Goal: Task Accomplishment & Management: Manage account settings

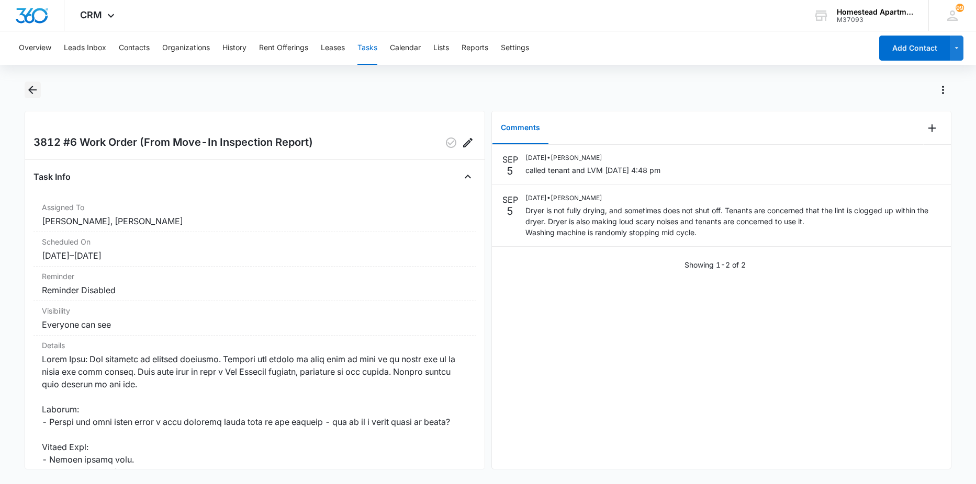
click at [30, 86] on icon "Back" at bounding box center [32, 90] width 13 height 13
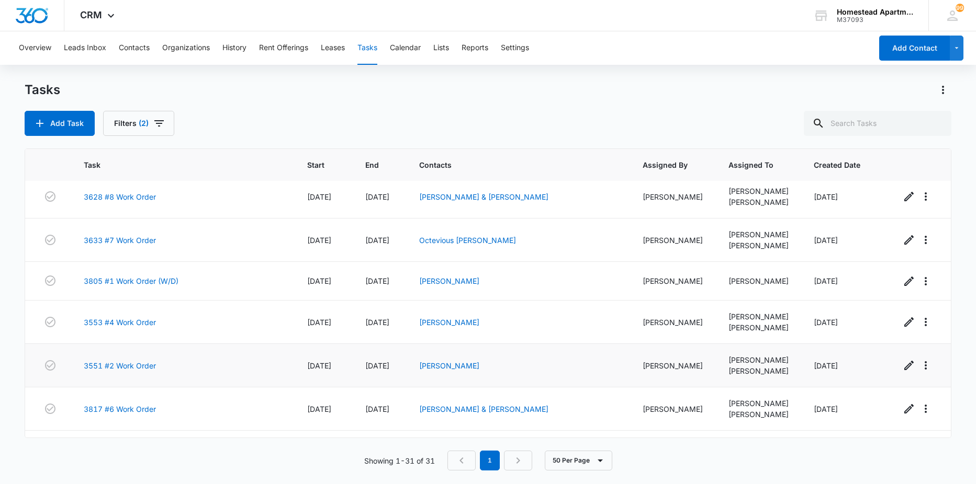
scroll to position [909, 0]
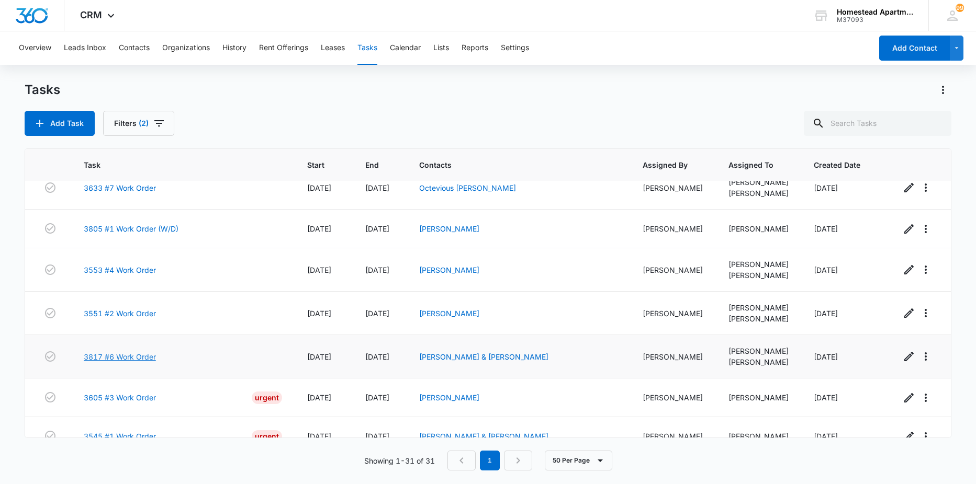
click at [114, 357] on link "3817 #6 Work Order" at bounding box center [120, 357] width 72 height 11
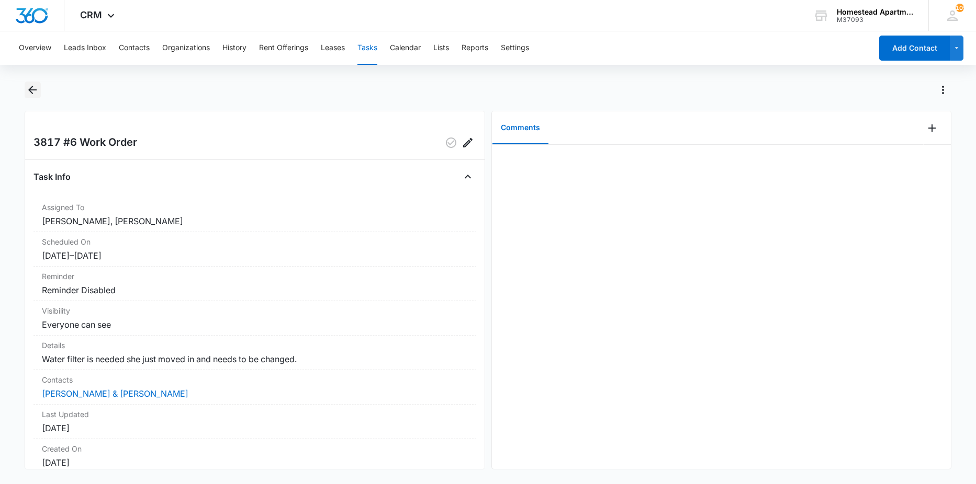
click at [33, 92] on icon "Back" at bounding box center [32, 90] width 13 height 13
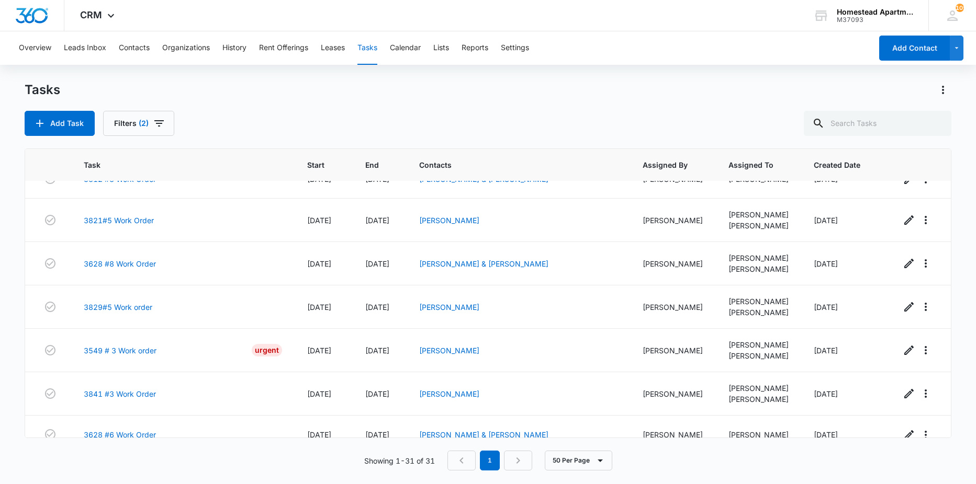
scroll to position [471, 0]
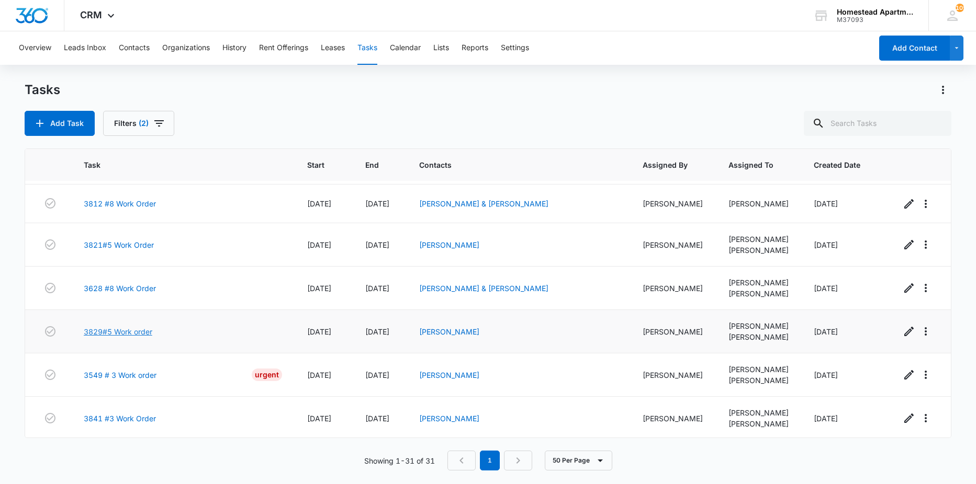
click at [105, 331] on link "3829#5 Work order" at bounding box center [118, 331] width 69 height 11
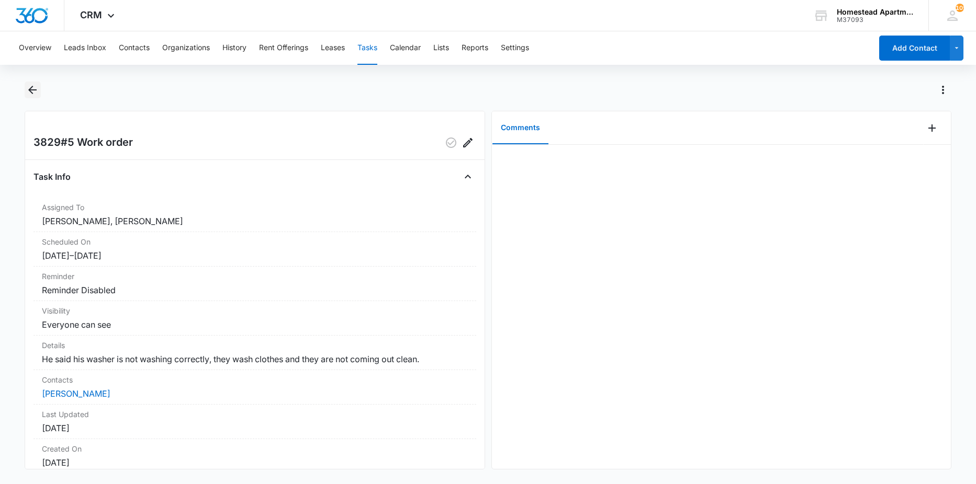
click at [36, 89] on icon "Back" at bounding box center [32, 90] width 13 height 13
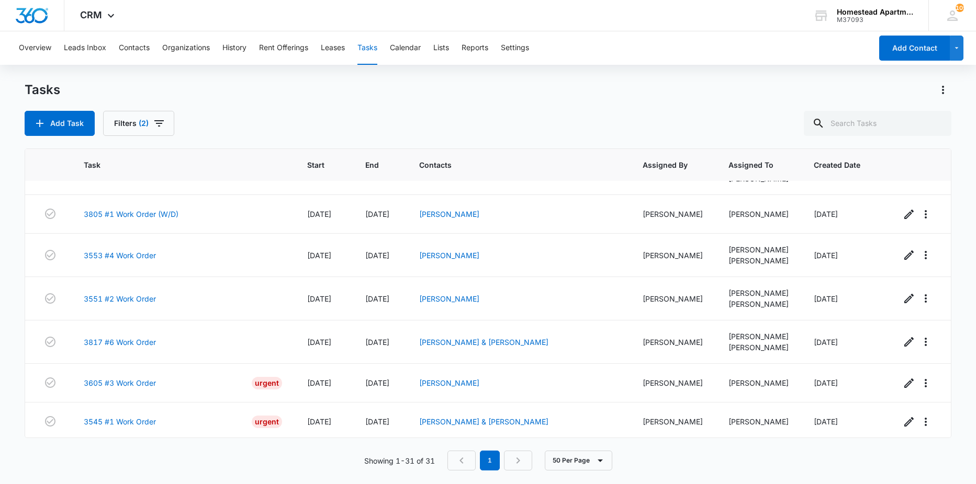
scroll to position [961, 0]
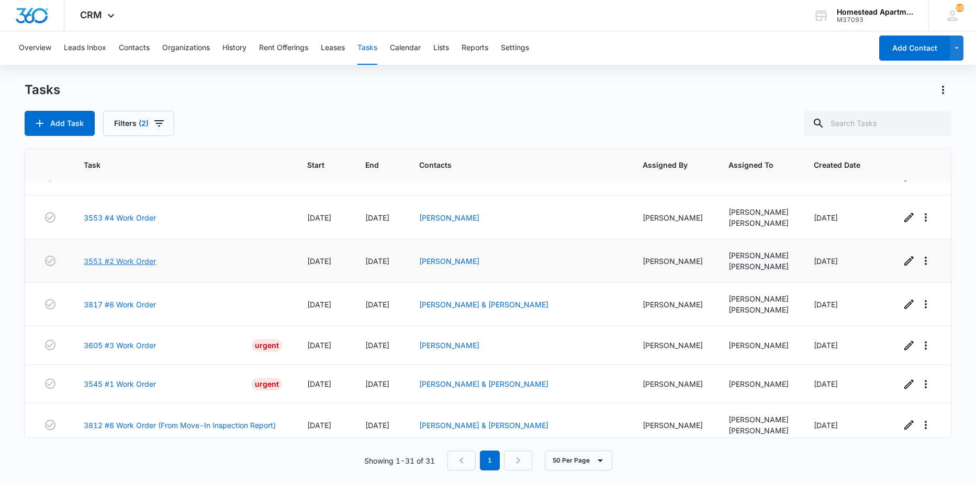
click at [100, 263] on link "3551 #2 Work Order" at bounding box center [120, 261] width 72 height 11
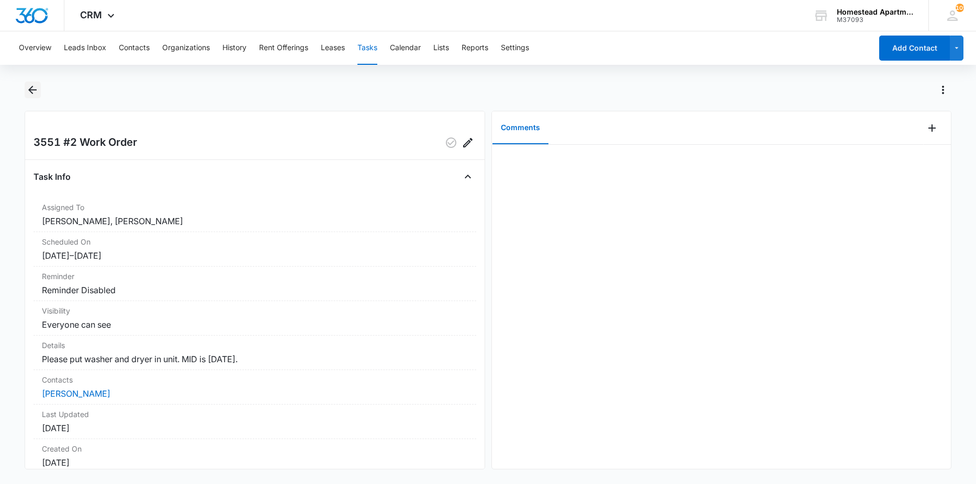
click at [30, 92] on icon "Back" at bounding box center [32, 90] width 13 height 13
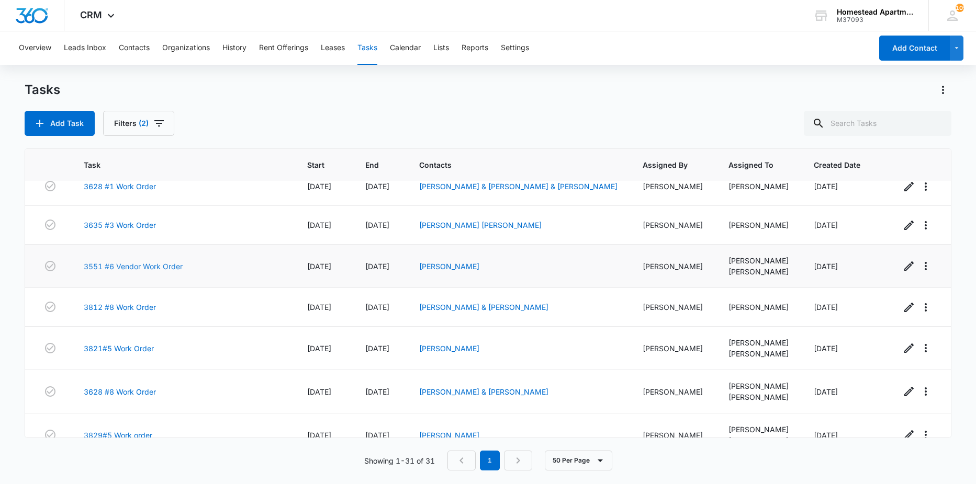
scroll to position [366, 0]
click at [102, 310] on link "3812 #8 Work Order" at bounding box center [120, 308] width 72 height 11
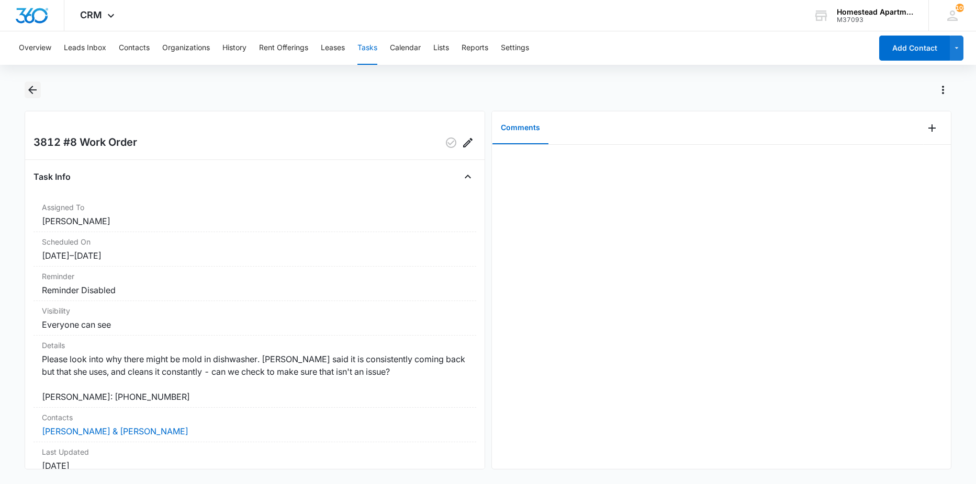
click at [30, 88] on icon "Back" at bounding box center [32, 90] width 13 height 13
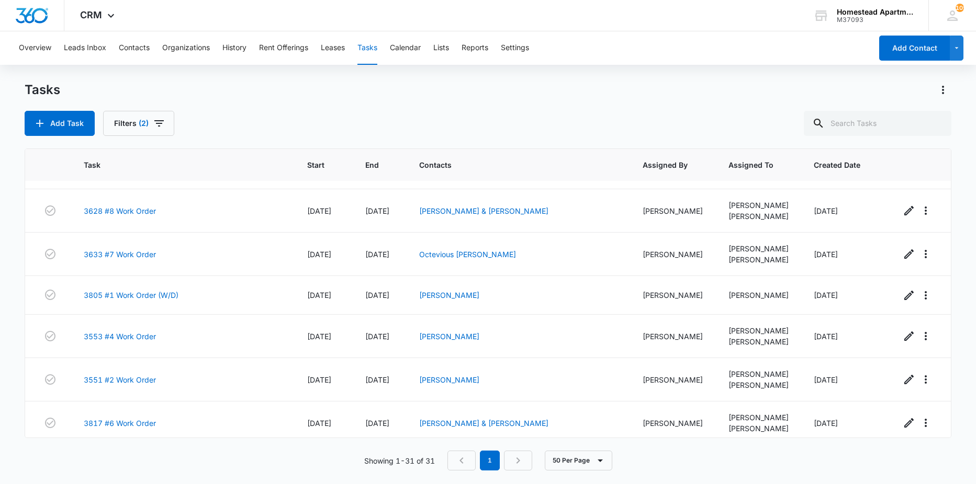
scroll to position [1014, 0]
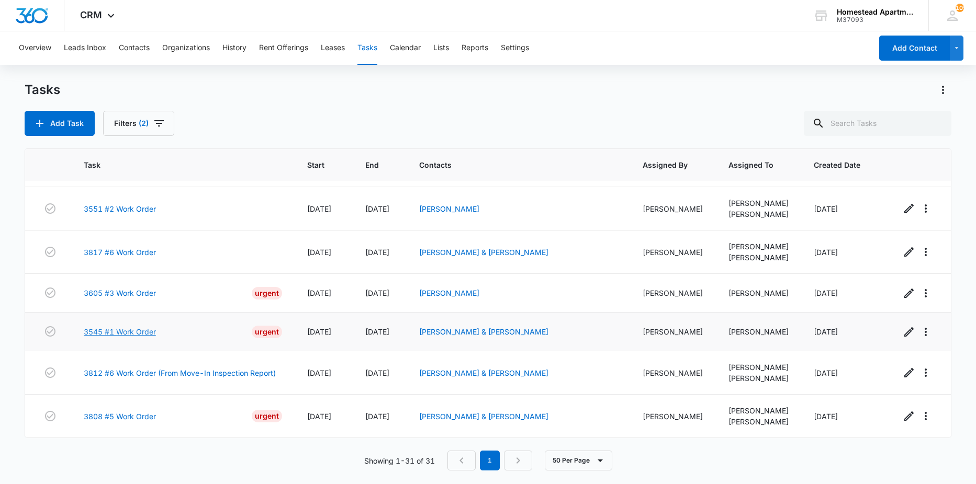
click at [100, 333] on link "3545 #1 Work Order" at bounding box center [120, 331] width 72 height 11
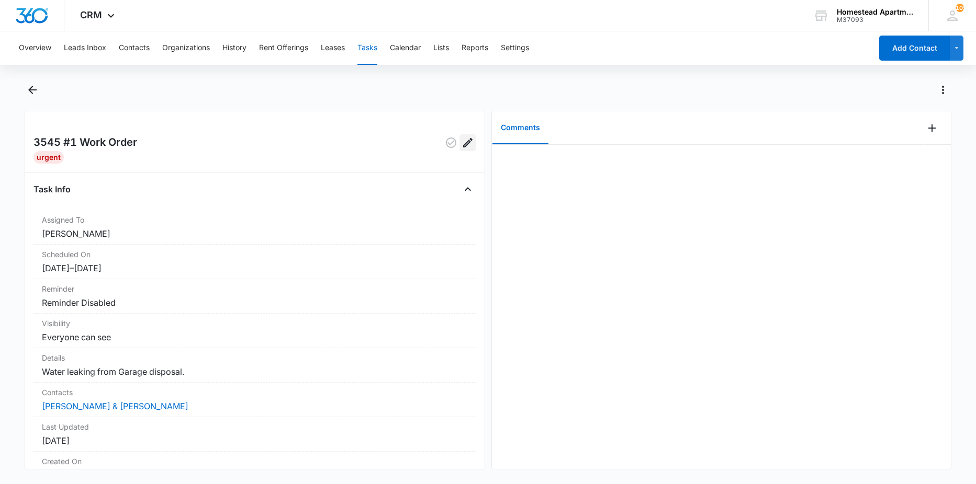
click at [461, 141] on icon "Edit" at bounding box center [467, 143] width 13 height 13
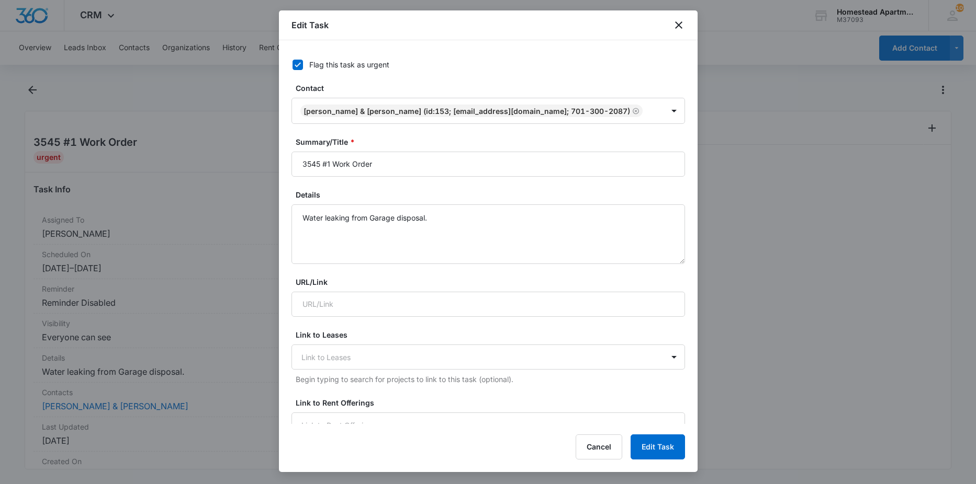
click at [299, 67] on icon at bounding box center [297, 64] width 9 height 9
click at [292, 67] on input "Flag this task as urgent" at bounding box center [288, 64] width 7 height 7
checkbox input "false"
click at [669, 453] on button "Edit Task" at bounding box center [657, 447] width 54 height 25
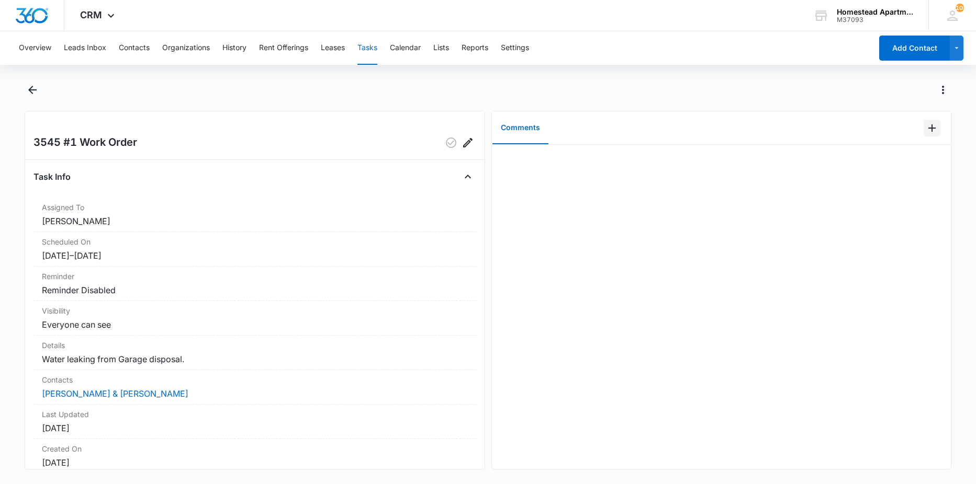
click at [928, 129] on icon "Add Comment" at bounding box center [931, 128] width 7 height 7
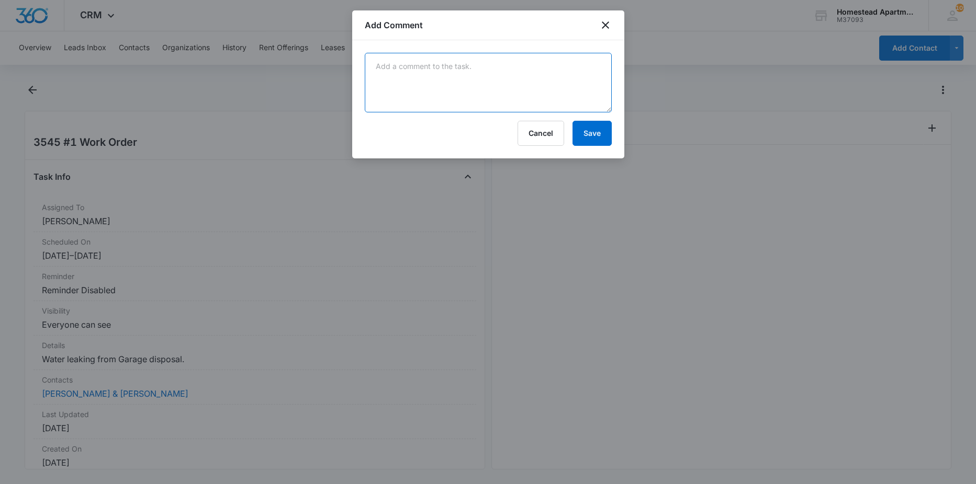
click at [463, 75] on textarea at bounding box center [488, 83] width 247 height 60
type textarea "swapped out with brand new garbage disposal - Carlos"
click at [594, 131] on button "Save" at bounding box center [591, 133] width 39 height 25
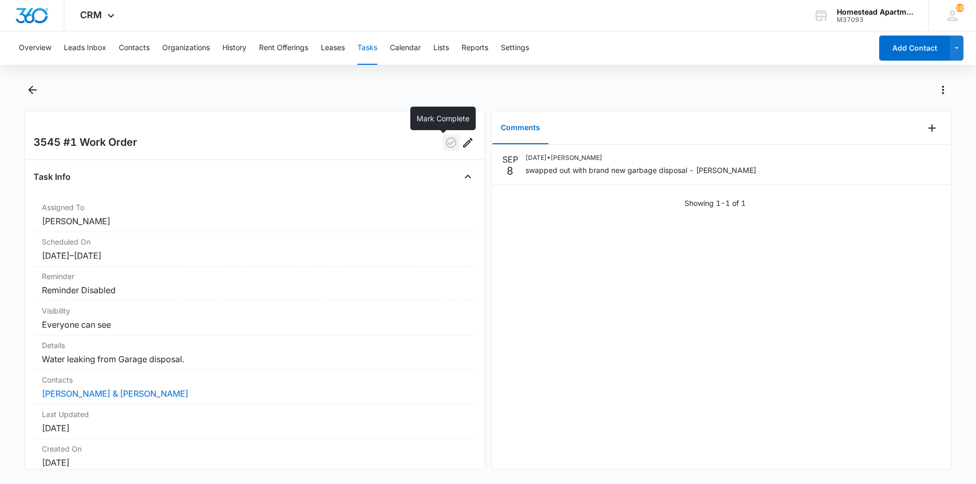
click at [445, 141] on icon "button" at bounding box center [451, 143] width 13 height 13
click at [32, 91] on icon "Back" at bounding box center [32, 90] width 13 height 13
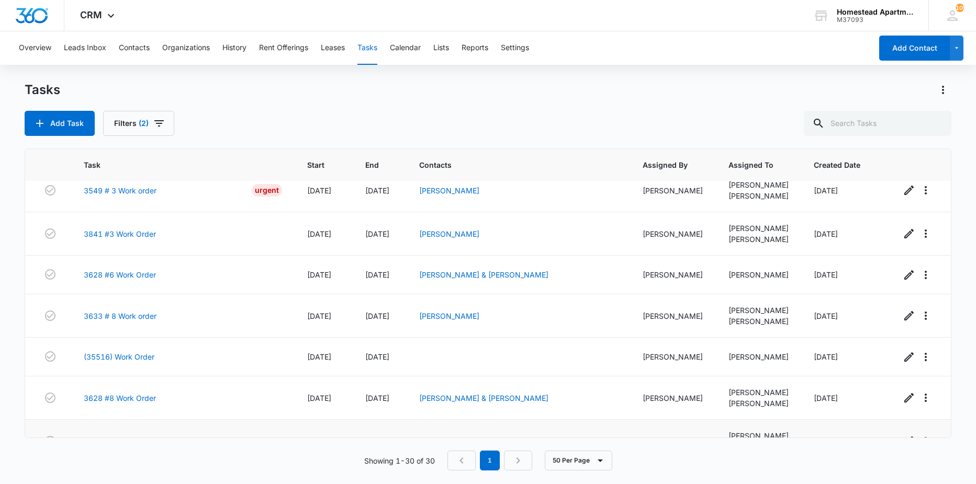
scroll to position [471, 0]
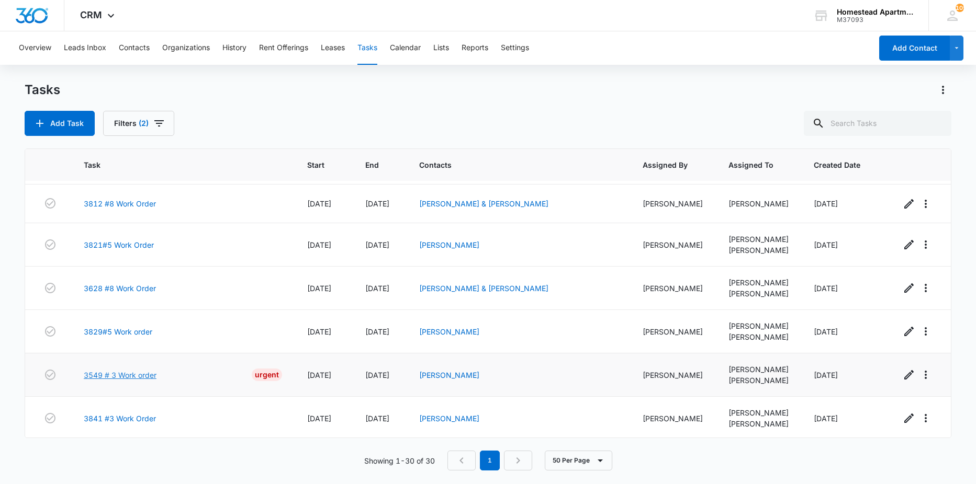
click at [108, 374] on link "3549 # 3 Work order" at bounding box center [120, 375] width 73 height 11
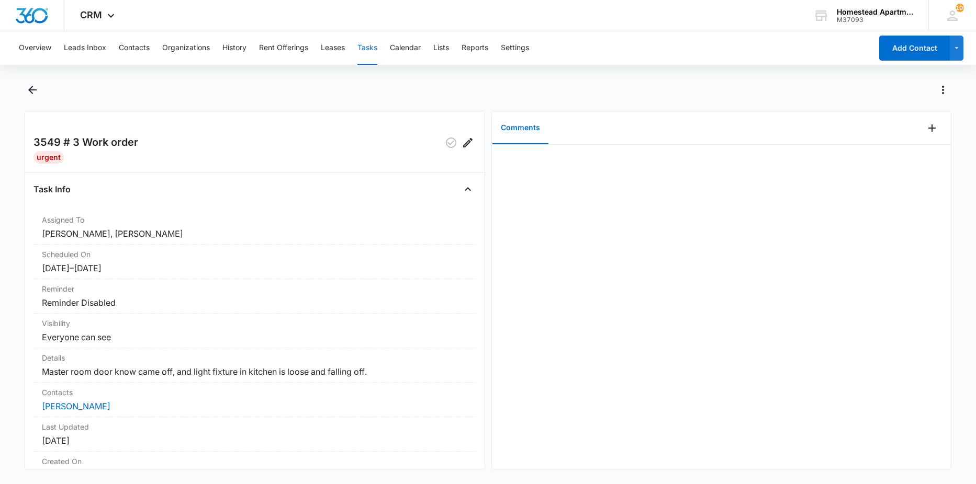
click at [70, 77] on div "Overview Leads Inbox Contacts Organizations History Rent Offerings Leases Tasks…" at bounding box center [488, 256] width 976 height 451
